Goal: Transaction & Acquisition: Book appointment/travel/reservation

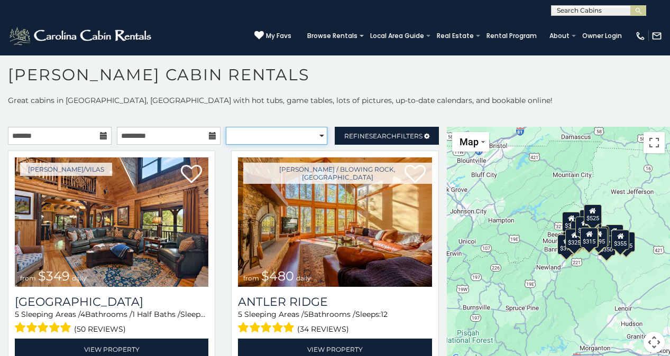
click at [315, 132] on select "**********" at bounding box center [276, 136] width 101 height 18
click at [381, 133] on span "Search" at bounding box center [382, 136] width 27 height 8
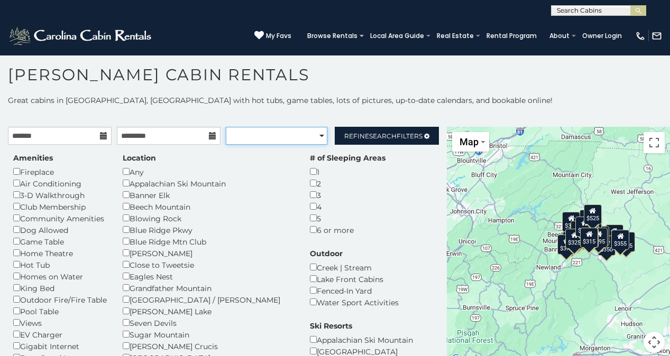
click at [292, 135] on select "**********" at bounding box center [276, 136] width 101 height 18
select select "**********"
click at [226, 127] on select "**********" at bounding box center [276, 136] width 101 height 18
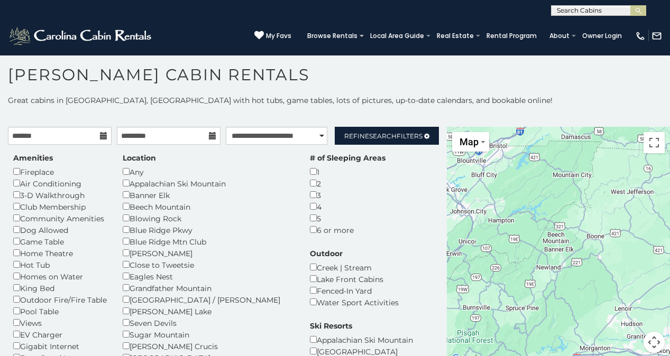
click at [382, 103] on p "Great cabins in Boone, NC with hot tubs, game tables, lots of pictures, up-to-d…" at bounding box center [335, 100] width 670 height 11
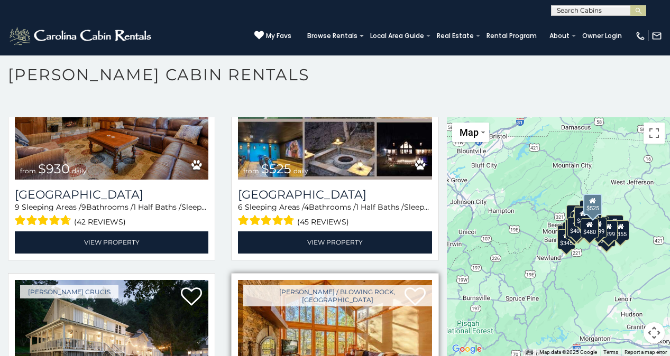
scroll to position [370, 0]
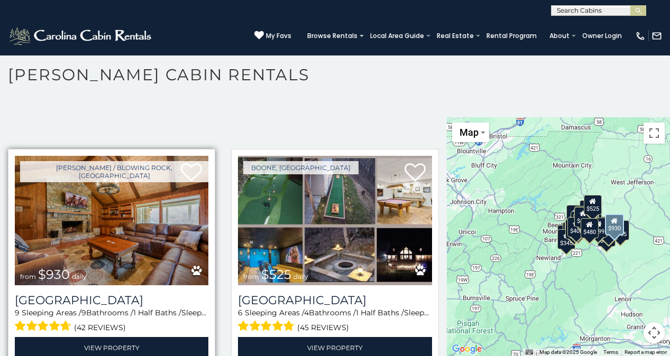
click at [117, 243] on img at bounding box center [111, 221] width 193 height 130
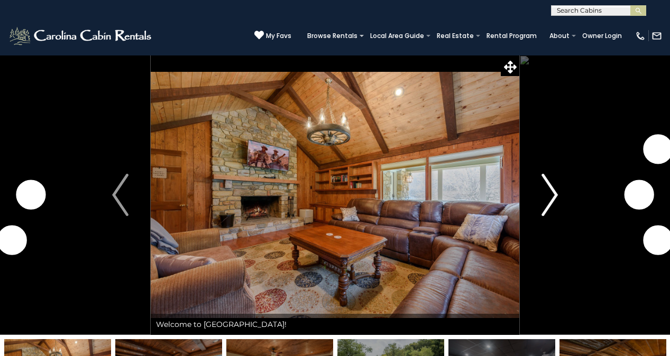
click at [544, 197] on img "Next" at bounding box center [549, 195] width 16 height 42
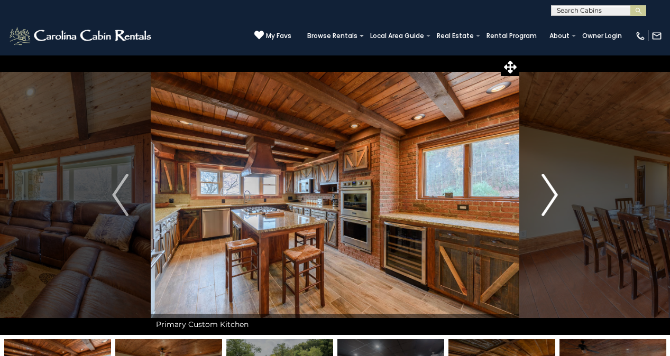
click at [544, 188] on img "Next" at bounding box center [549, 195] width 16 height 42
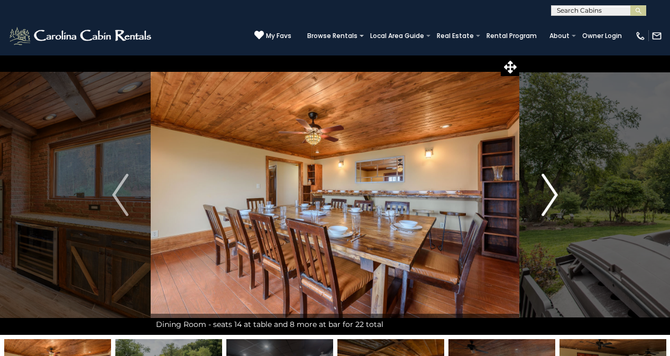
click at [544, 188] on img "Next" at bounding box center [549, 195] width 16 height 42
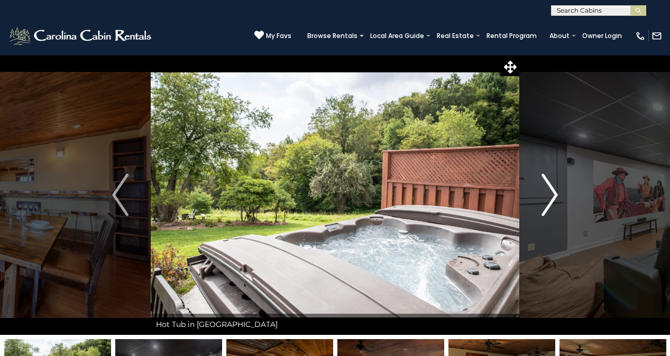
click at [544, 188] on img "Next" at bounding box center [549, 195] width 16 height 42
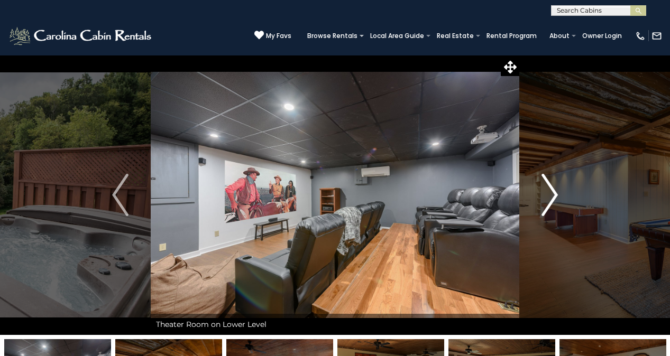
click at [544, 188] on img "Next" at bounding box center [549, 195] width 16 height 42
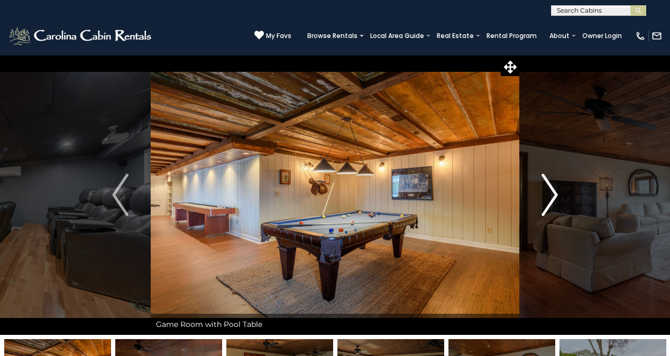
click at [544, 188] on img "Next" at bounding box center [549, 195] width 16 height 42
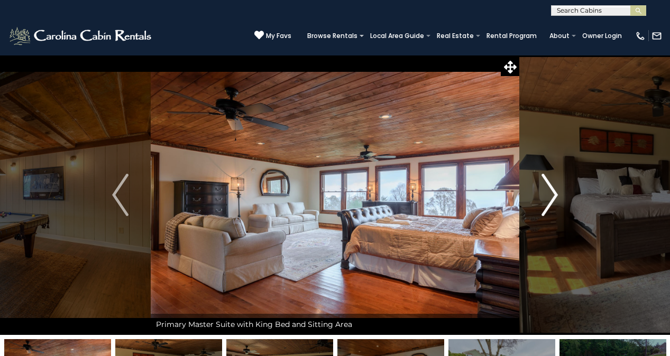
click at [544, 188] on img "Next" at bounding box center [549, 195] width 16 height 42
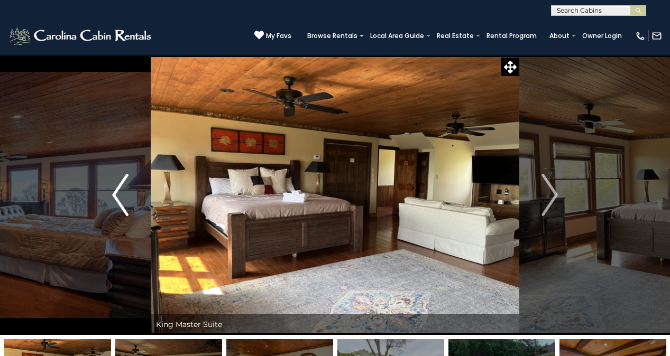
click at [124, 191] on img "Previous" at bounding box center [120, 195] width 16 height 42
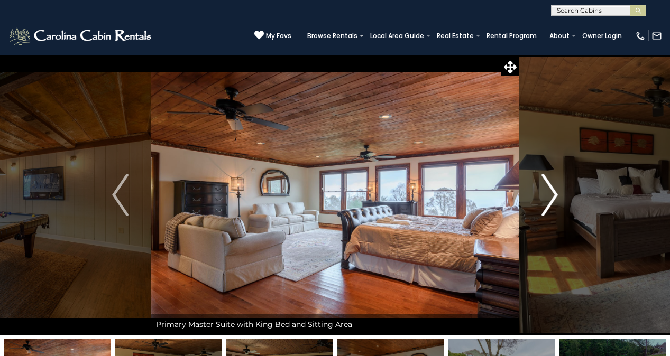
click at [548, 194] on img "Next" at bounding box center [549, 195] width 16 height 42
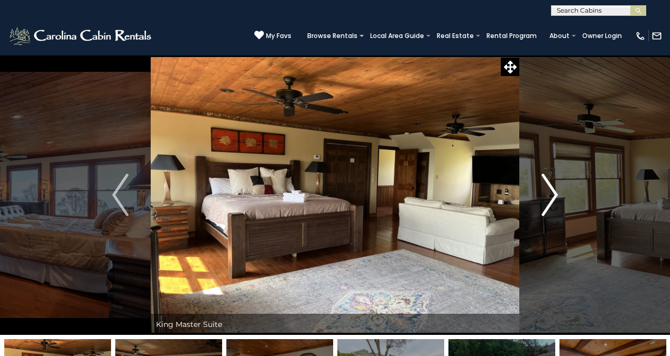
click at [548, 194] on img "Next" at bounding box center [549, 195] width 16 height 42
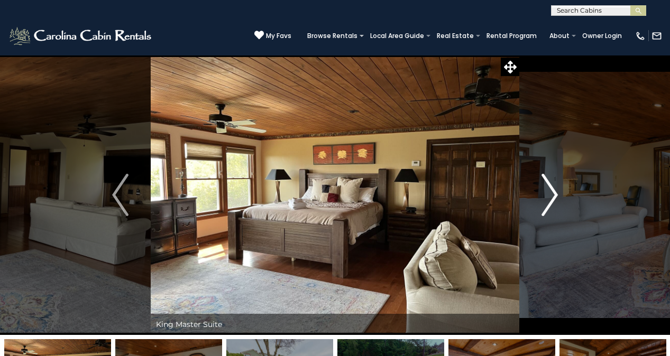
click at [548, 194] on img "Next" at bounding box center [549, 195] width 16 height 42
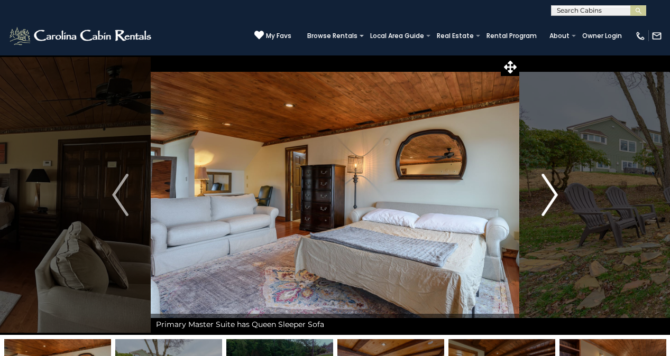
click at [548, 194] on img "Next" at bounding box center [549, 195] width 16 height 42
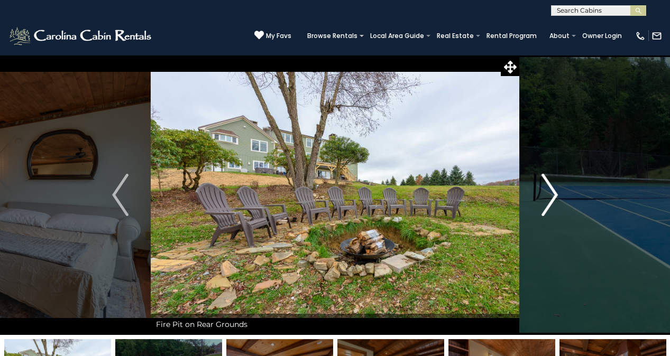
click at [548, 194] on img "Next" at bounding box center [549, 195] width 16 height 42
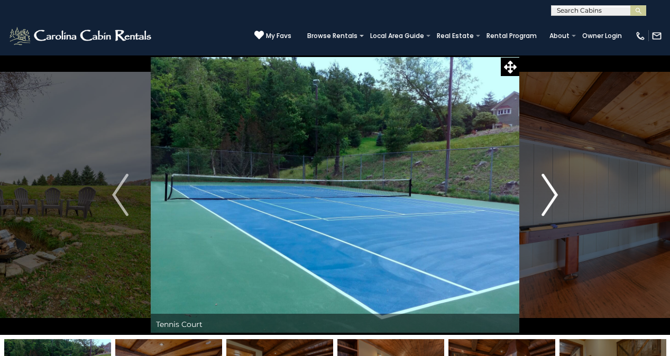
click at [548, 194] on img "Next" at bounding box center [549, 195] width 16 height 42
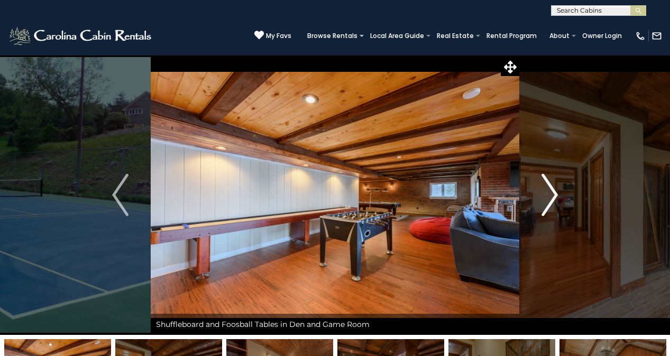
click at [548, 194] on img "Next" at bounding box center [549, 195] width 16 height 42
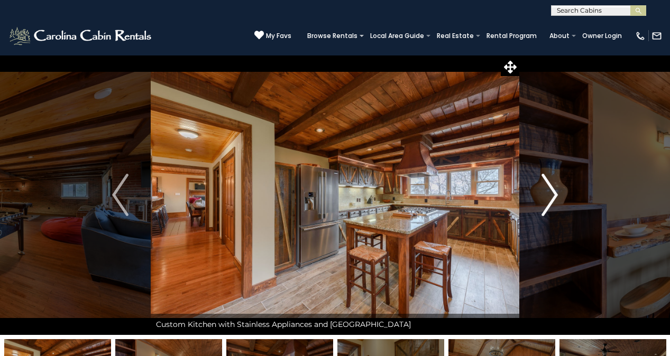
click at [548, 194] on img "Next" at bounding box center [549, 195] width 16 height 42
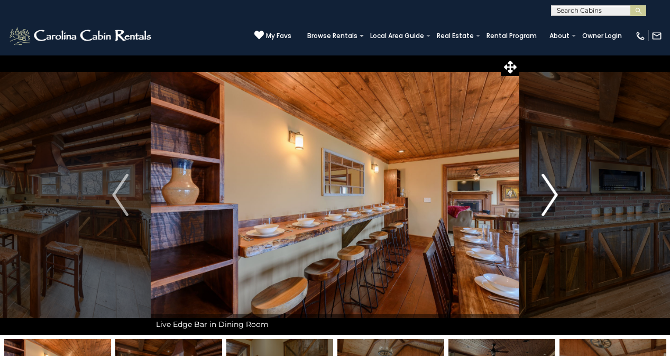
click at [548, 194] on img "Next" at bounding box center [549, 195] width 16 height 42
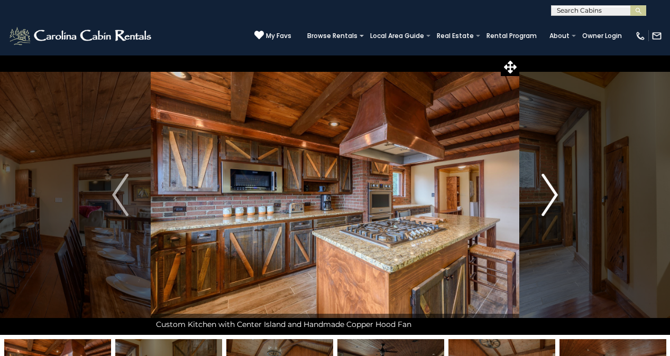
click at [548, 194] on img "Next" at bounding box center [549, 195] width 16 height 42
